Goal: Check status: Check status

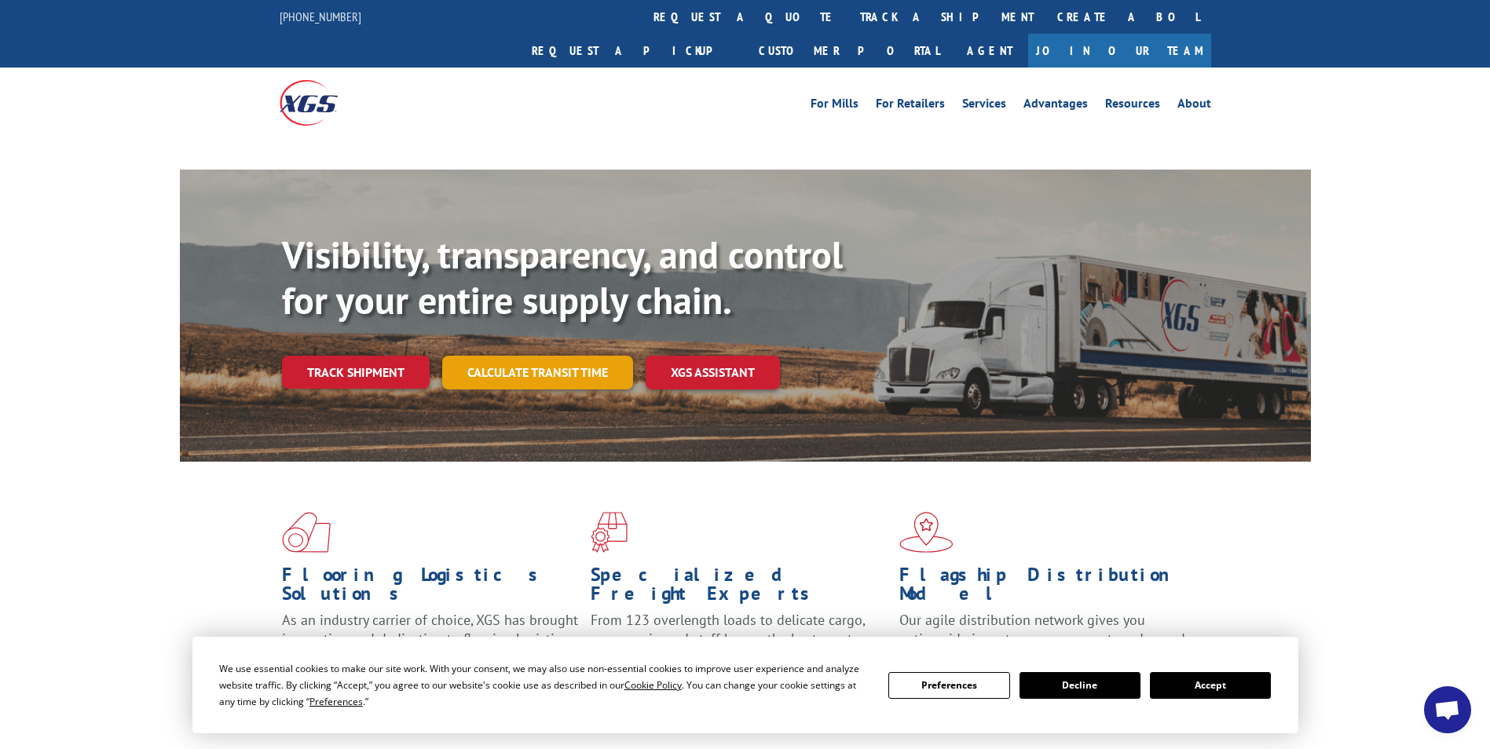
click at [525, 356] on link "Calculate transit time" at bounding box center [537, 373] width 191 height 34
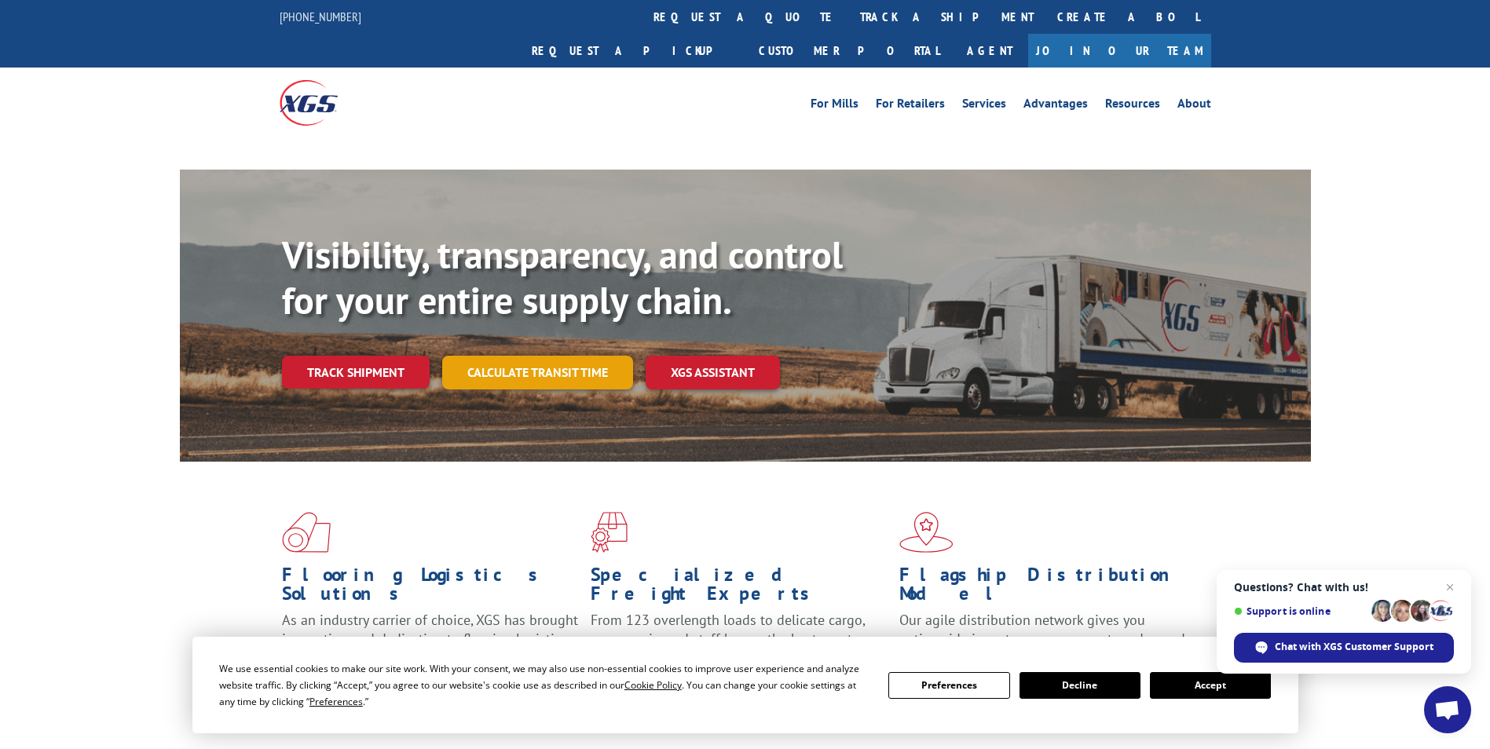
click at [538, 356] on link "Calculate transit time" at bounding box center [537, 373] width 191 height 34
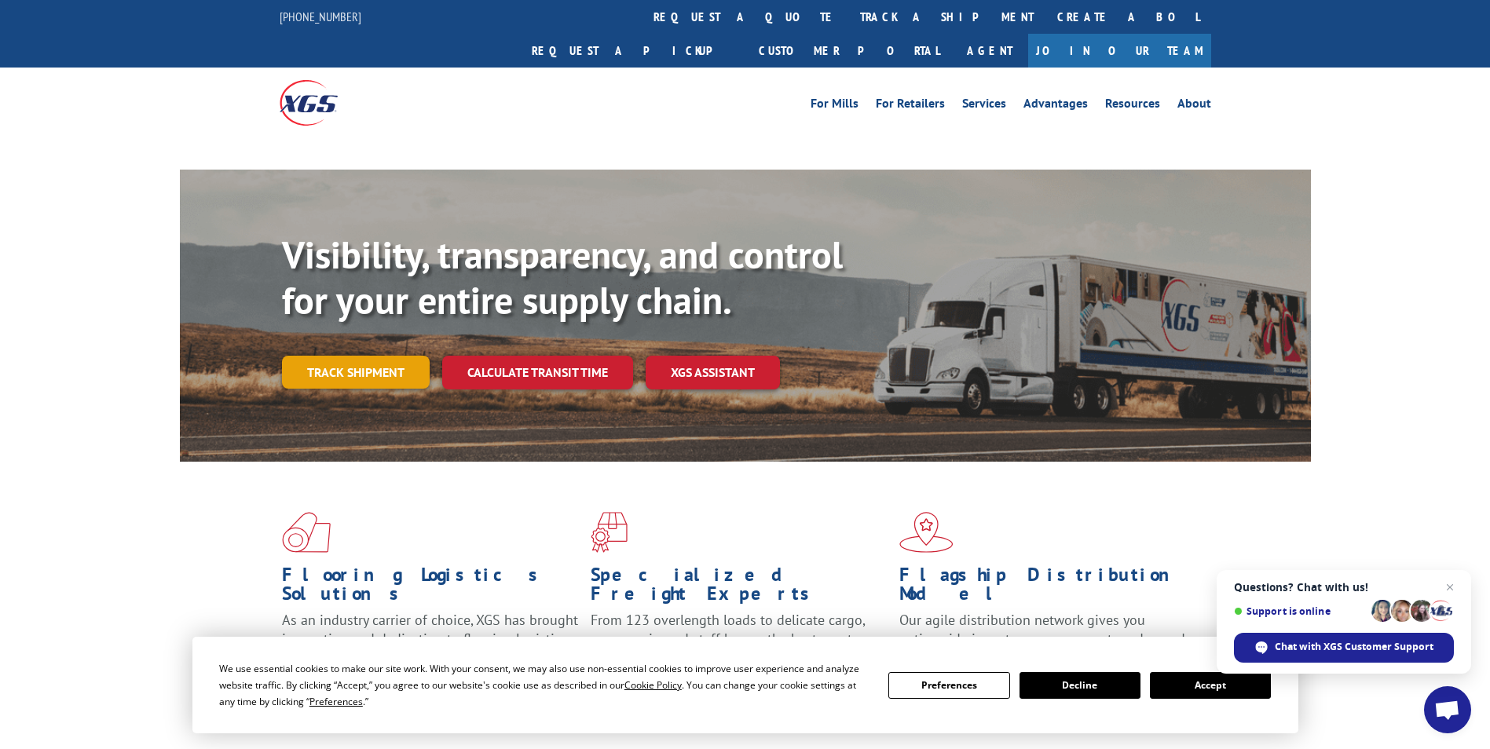
click at [366, 356] on link "Track shipment" at bounding box center [356, 372] width 148 height 33
click at [374, 356] on link "Track shipment" at bounding box center [356, 372] width 148 height 33
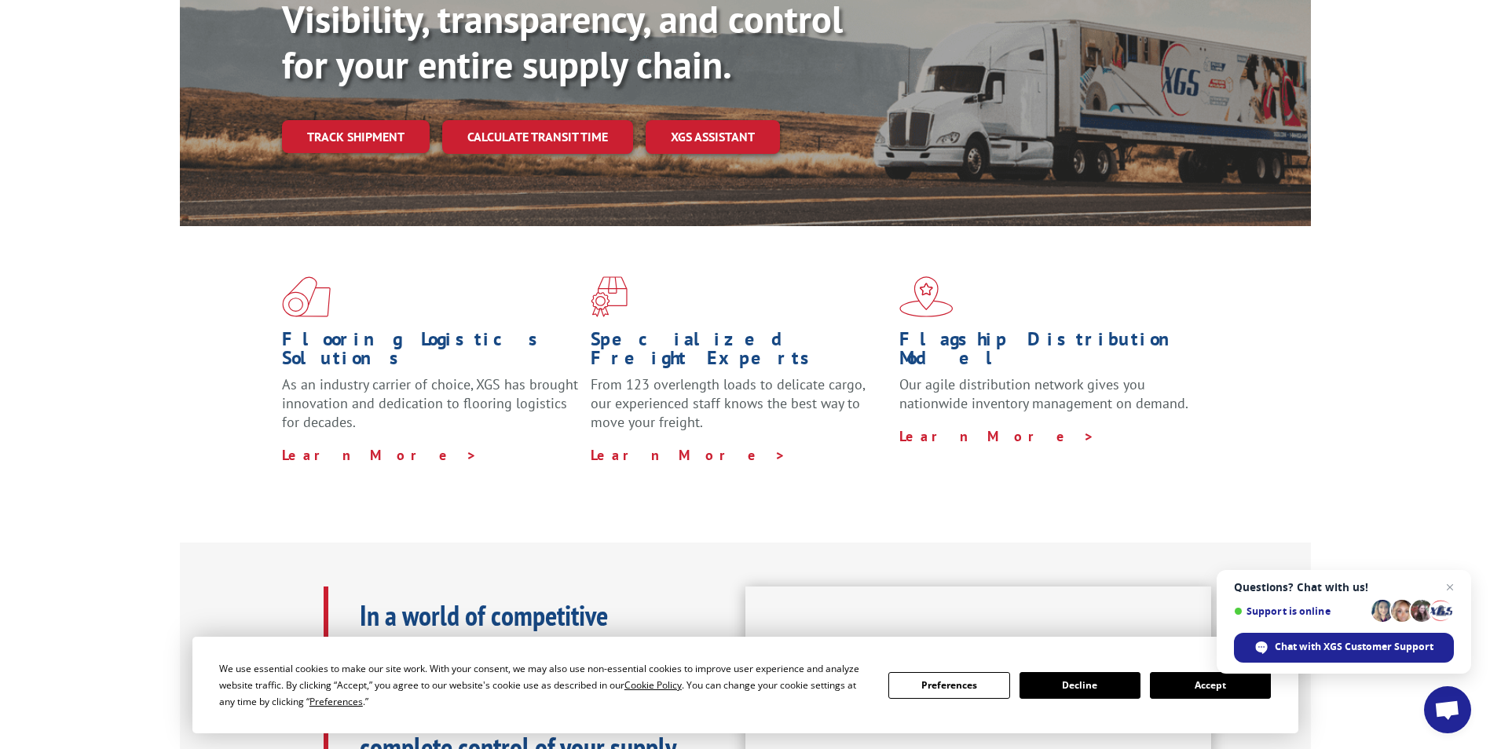
scroll to position [314, 0]
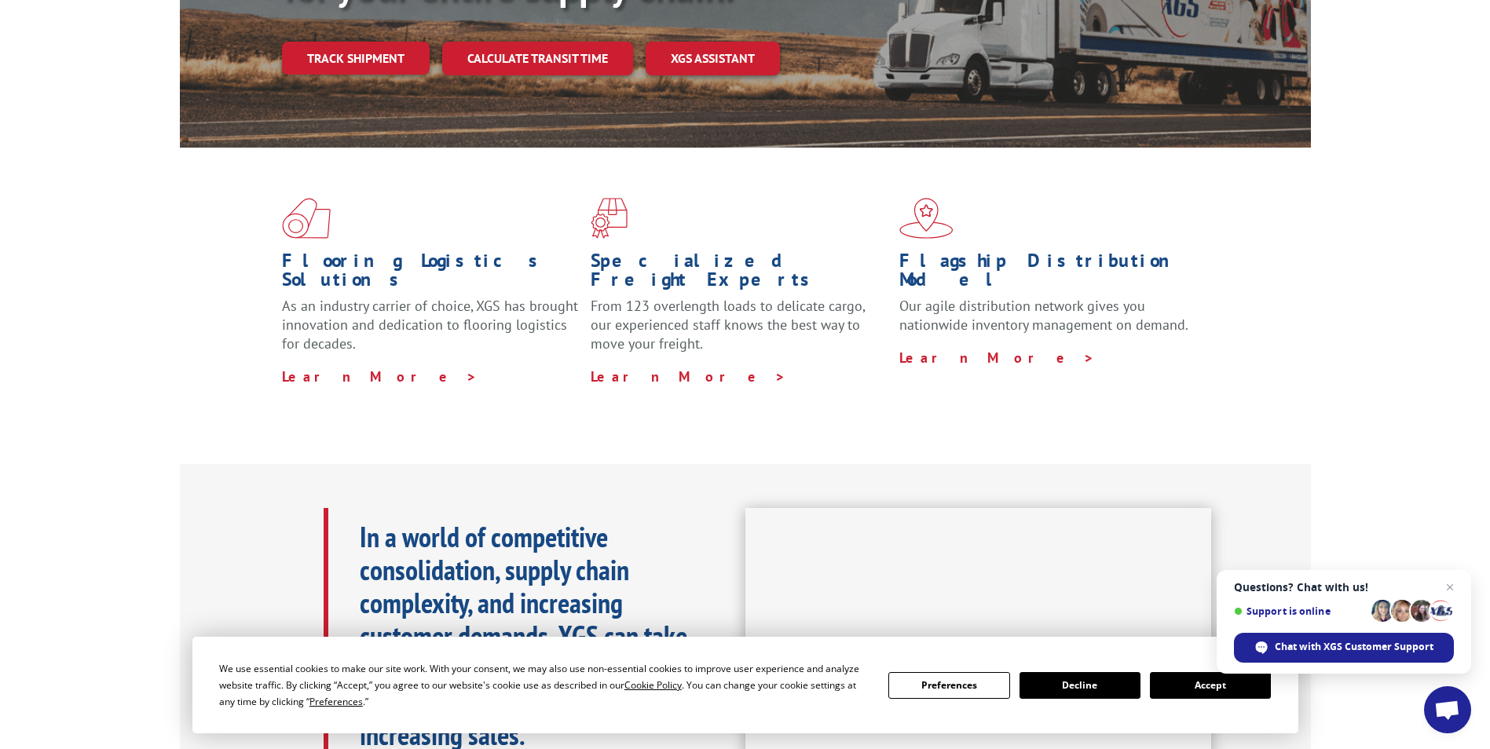
drag, startPoint x: 1166, startPoint y: 678, endPoint x: 1176, endPoint y: 681, distance: 10.7
click at [1176, 681] on button "Accept" at bounding box center [1210, 685] width 121 height 27
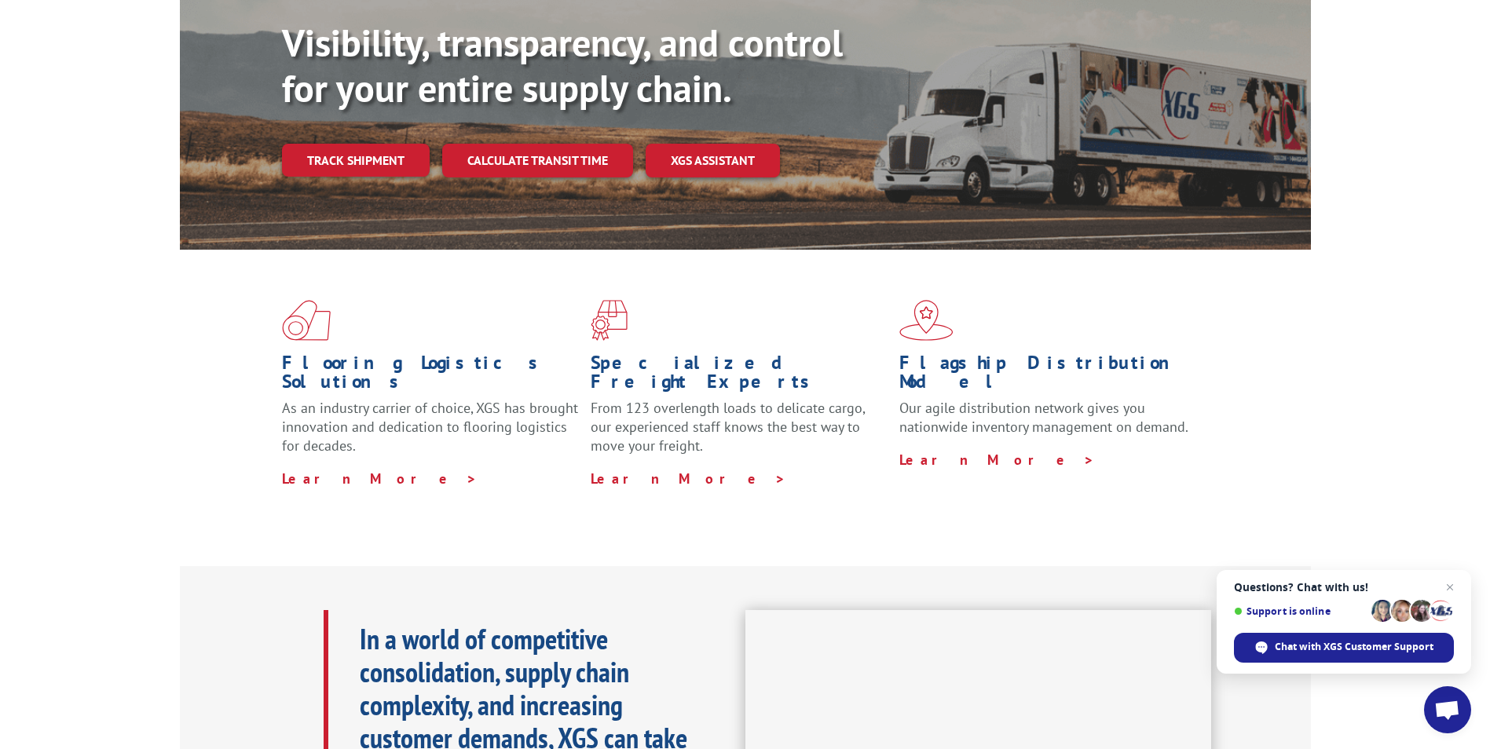
scroll to position [79, 0]
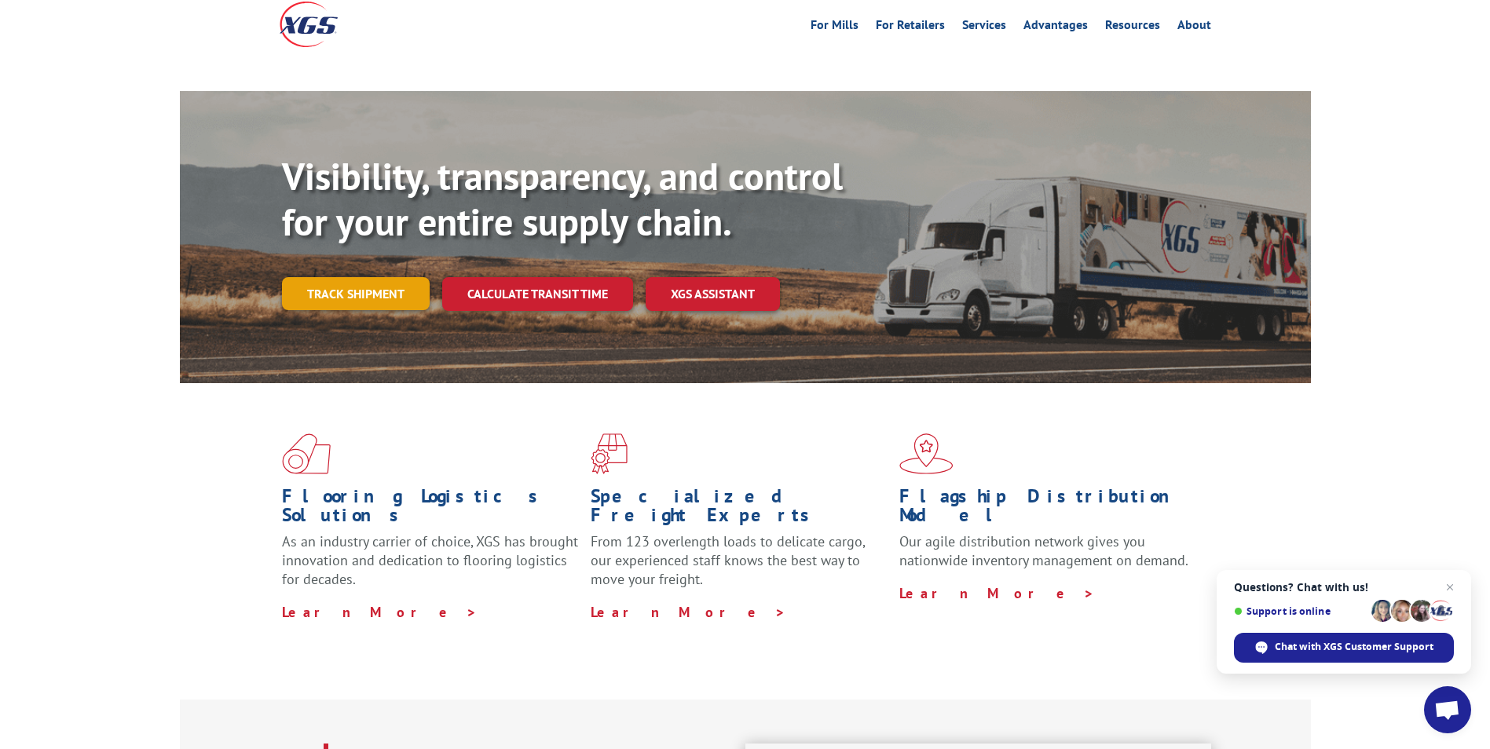
click at [338, 277] on link "Track shipment" at bounding box center [356, 293] width 148 height 33
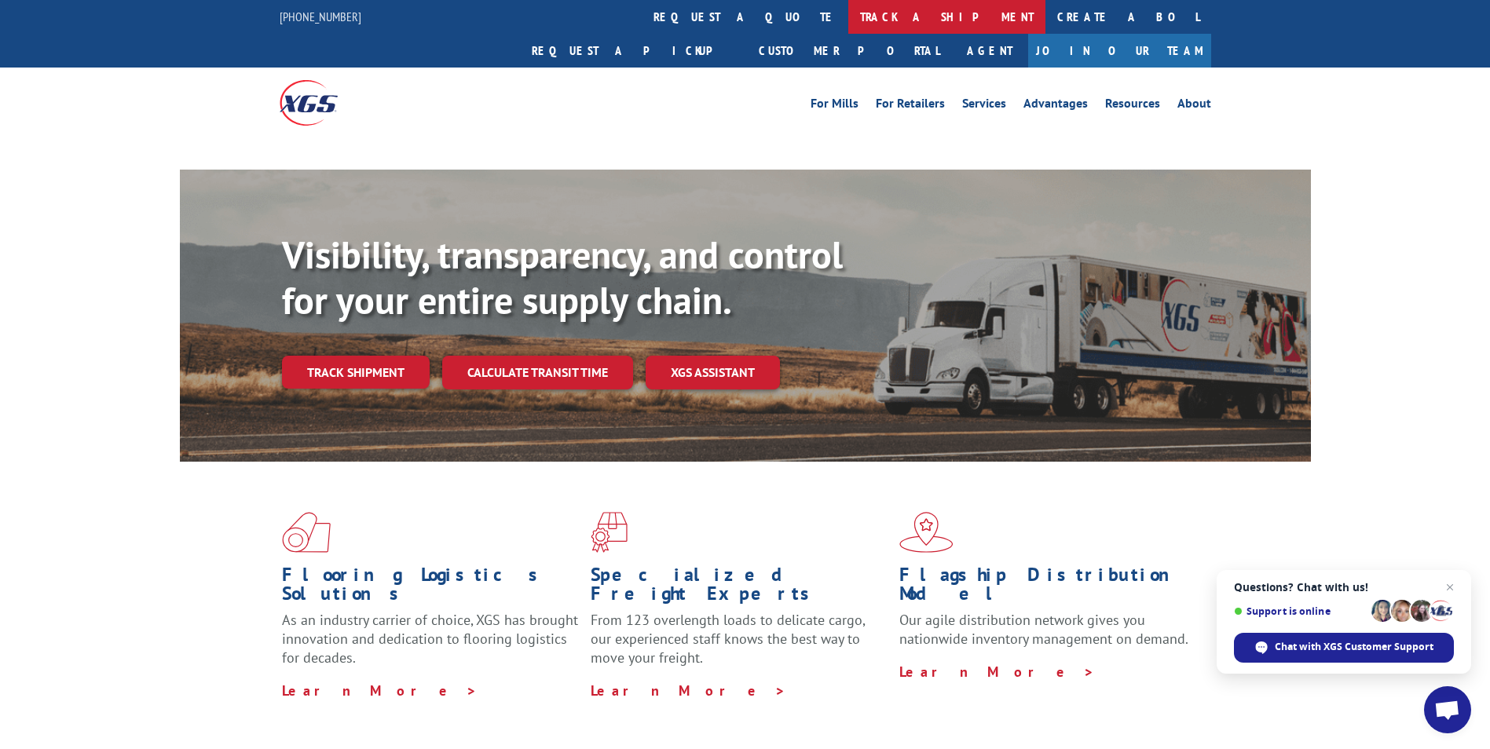
click at [848, 15] on link "track a shipment" at bounding box center [946, 17] width 197 height 34
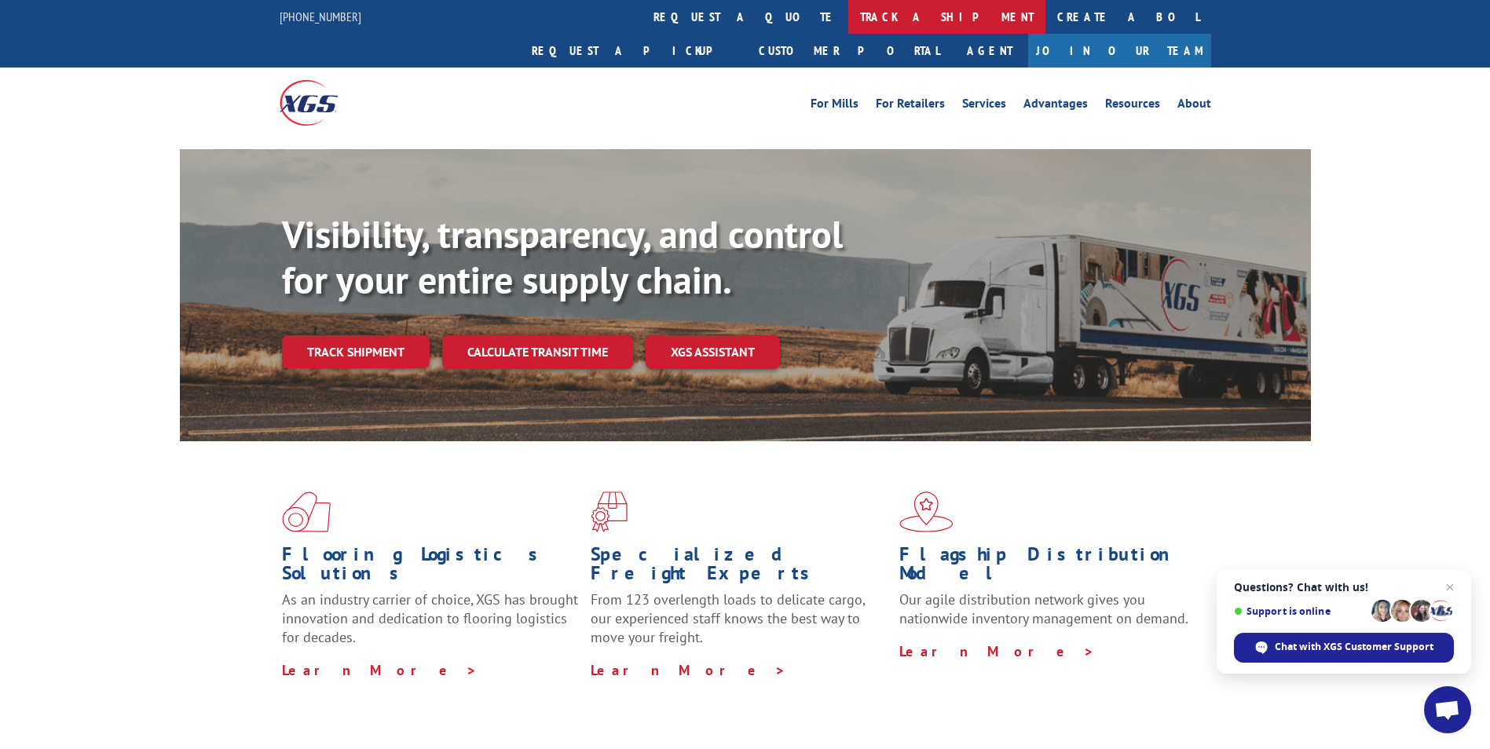
click at [848, 20] on link "track a shipment" at bounding box center [946, 17] width 197 height 34
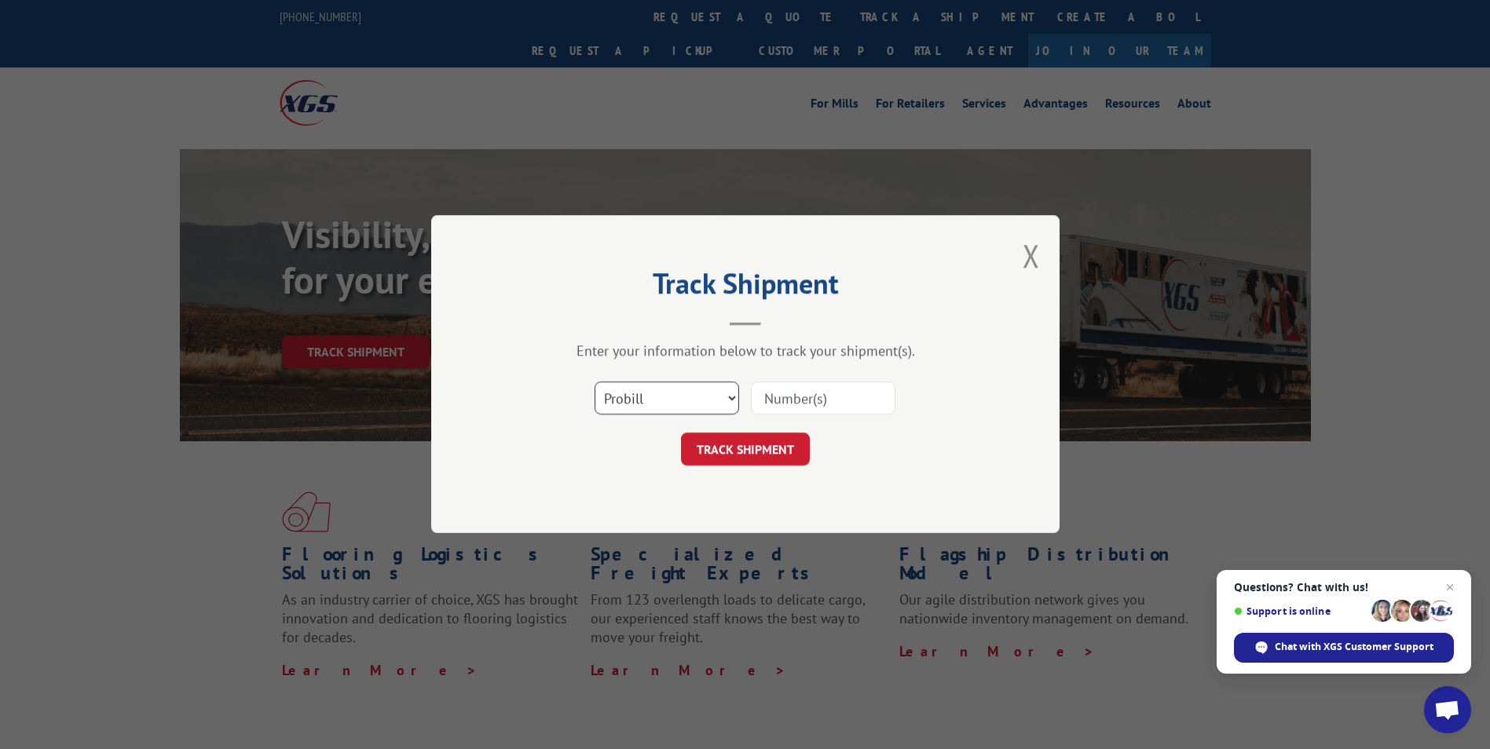
click at [651, 393] on select "Select category... Probill BOL PO" at bounding box center [667, 398] width 145 height 33
select select "po"
click at [595, 382] on select "Select category... Probill BOL PO" at bounding box center [667, 398] width 145 height 33
click at [777, 388] on input at bounding box center [823, 398] width 145 height 33
type input "60530268"
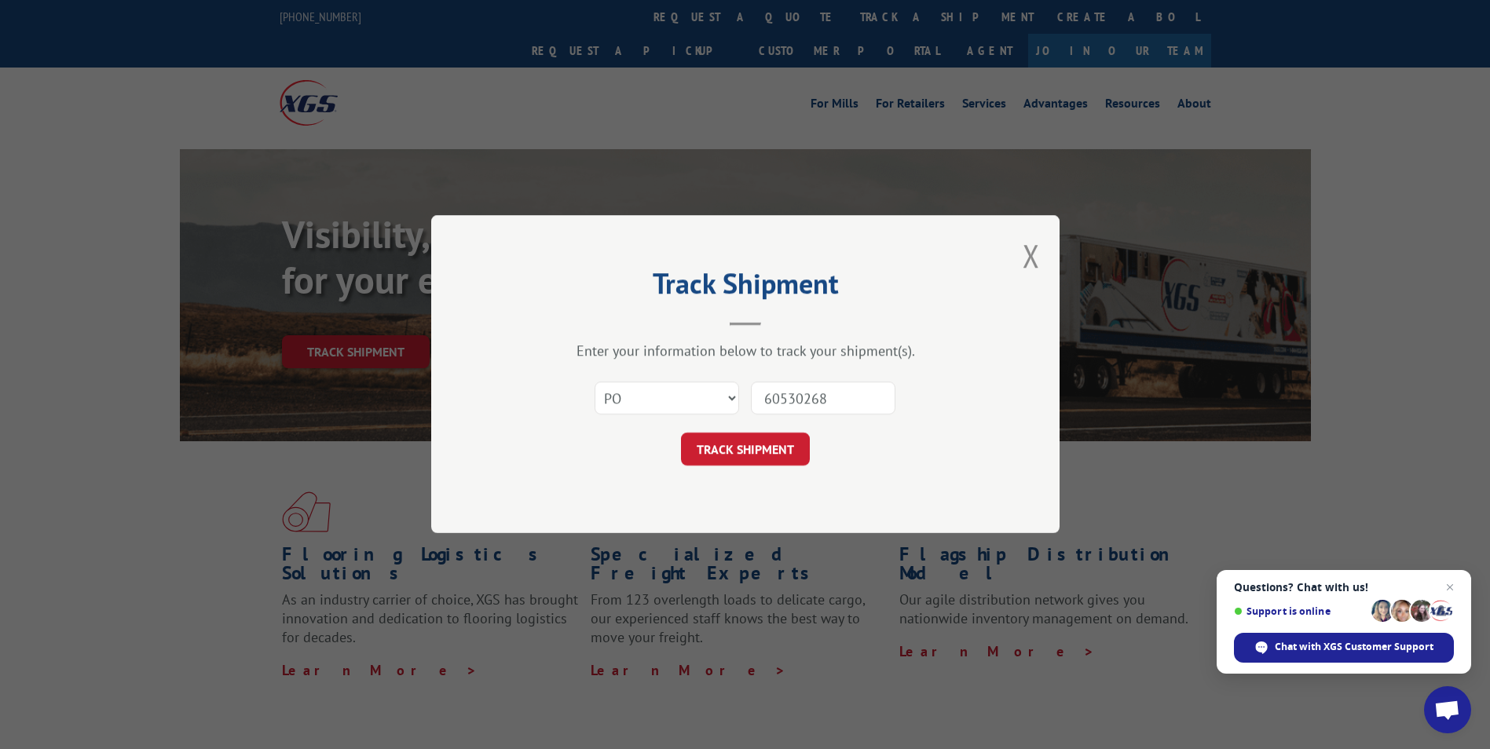
click button "TRACK SHIPMENT" at bounding box center [745, 450] width 129 height 33
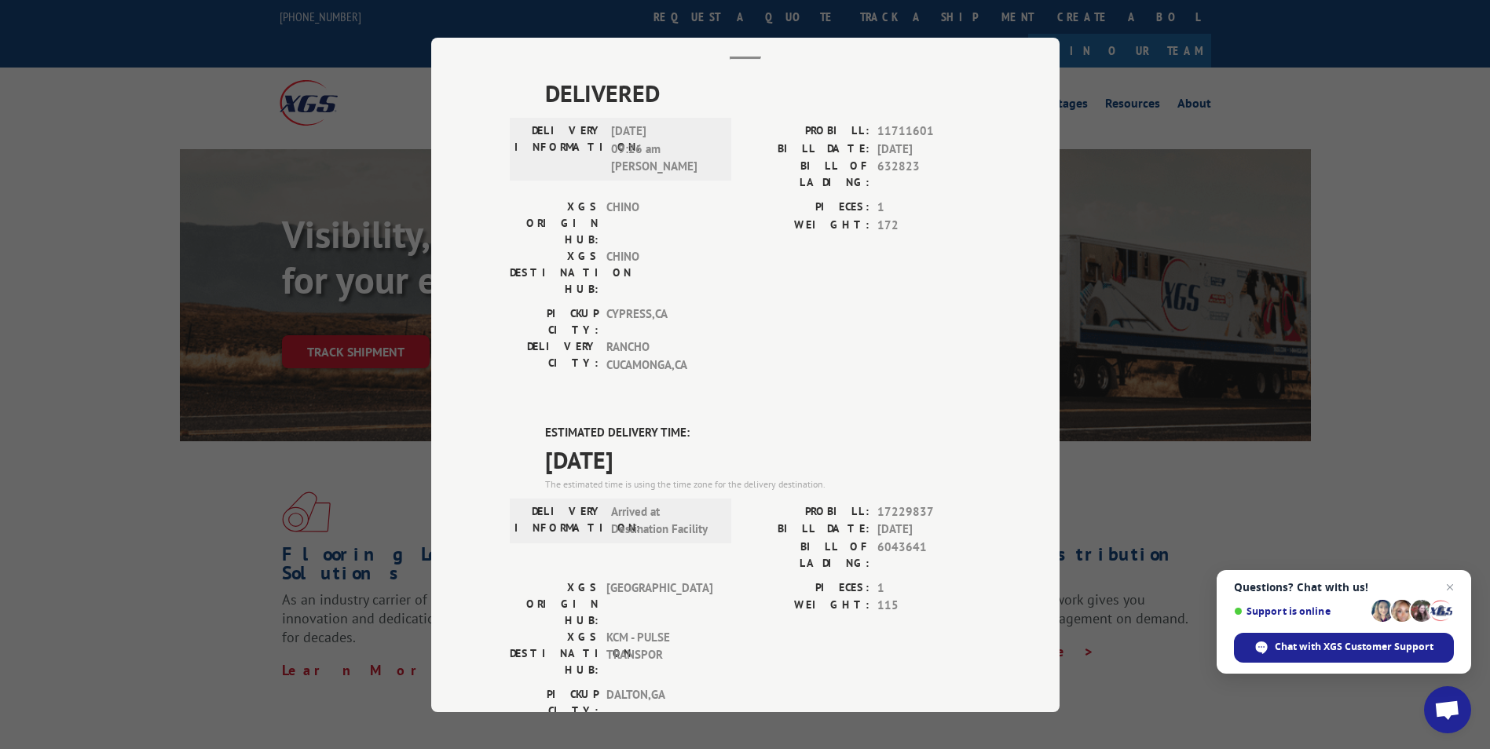
scroll to position [236, 0]
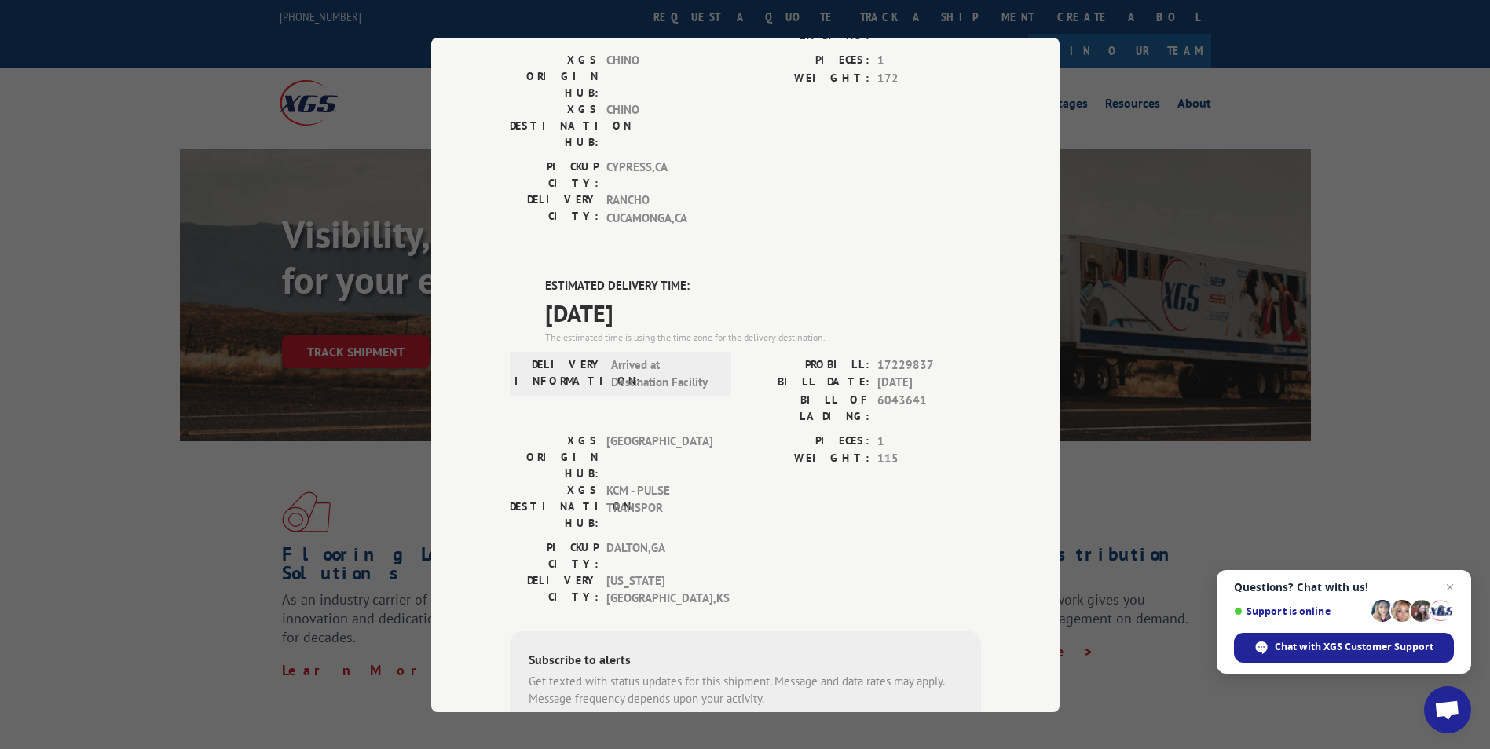
click at [1380, 160] on div "Track Shipment DELIVERED DELIVERY INFORMATION: [DATE] 09:26 am [PERSON_NAME] PR…" at bounding box center [745, 374] width 1490 height 749
